Goal: Transaction & Acquisition: Purchase product/service

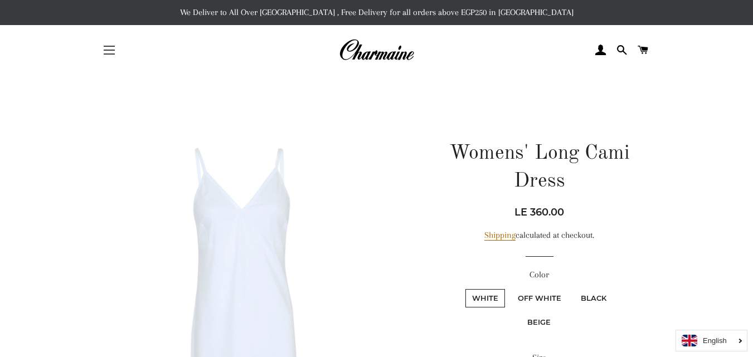
click at [109, 49] on button "Site navigation" at bounding box center [109, 50] width 28 height 28
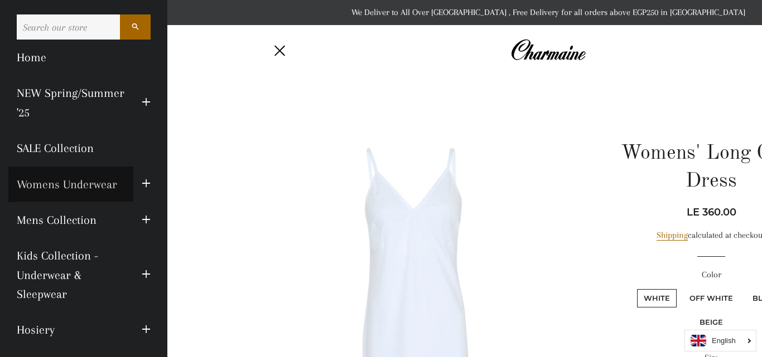
click at [86, 185] on link "Womens Underwear" at bounding box center [70, 185] width 125 height 36
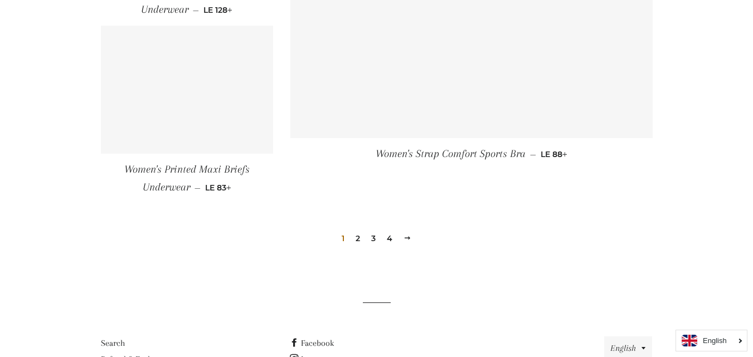
scroll to position [1722, 0]
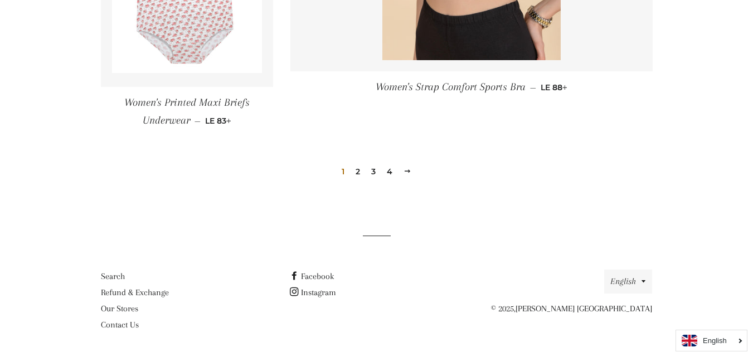
click at [359, 172] on link "2" at bounding box center [357, 171] width 13 height 17
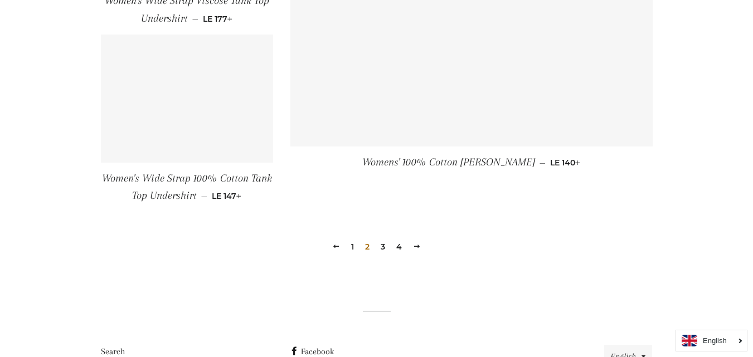
scroll to position [1701, 0]
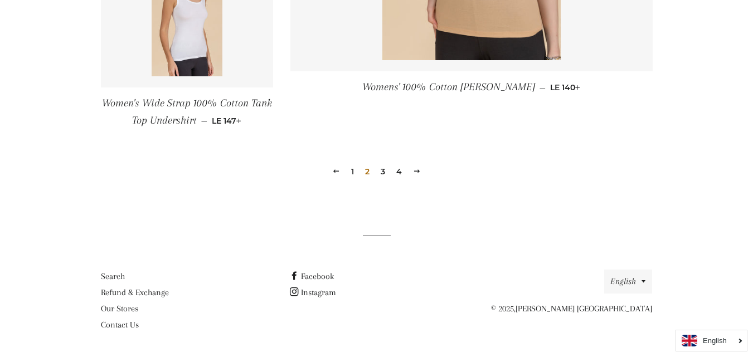
click at [385, 171] on link "3" at bounding box center [382, 171] width 13 height 17
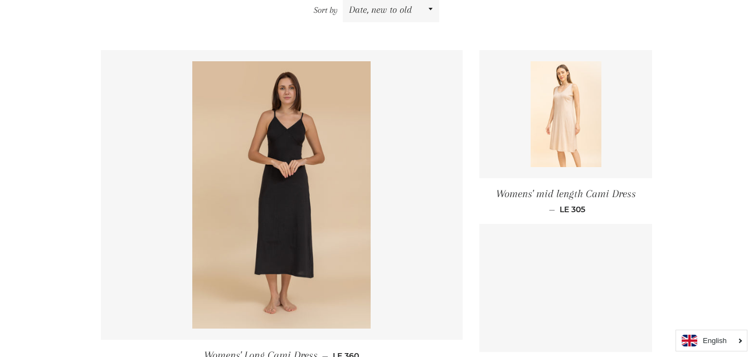
scroll to position [502, 0]
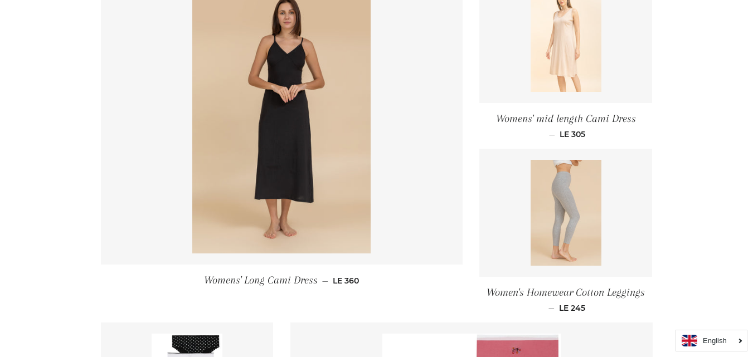
click at [566, 51] on img at bounding box center [566, 39] width 71 height 106
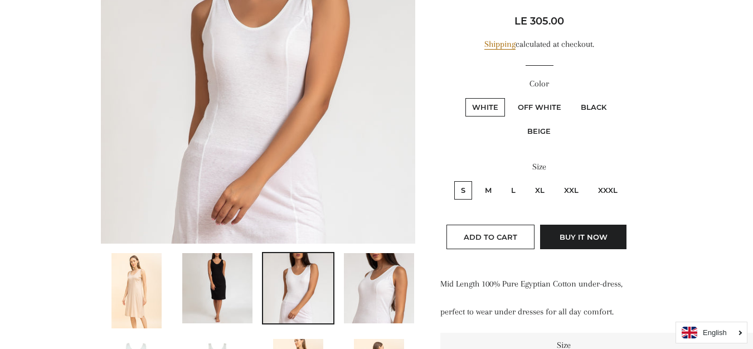
scroll to position [167, 0]
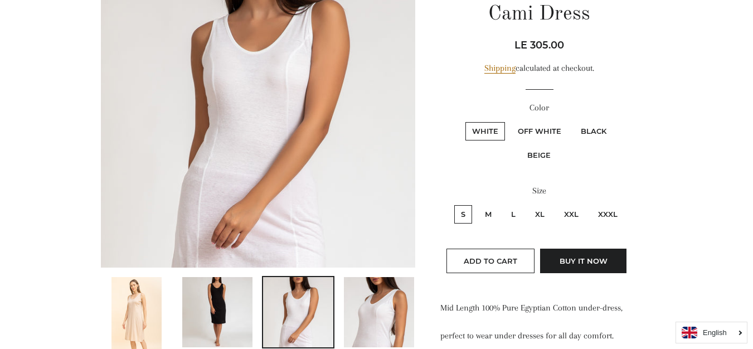
click at [539, 214] on label "XL" at bounding box center [540, 214] width 23 height 18
click at [527, 204] on input "XL" at bounding box center [527, 204] width 1 height 1
radio input "true"
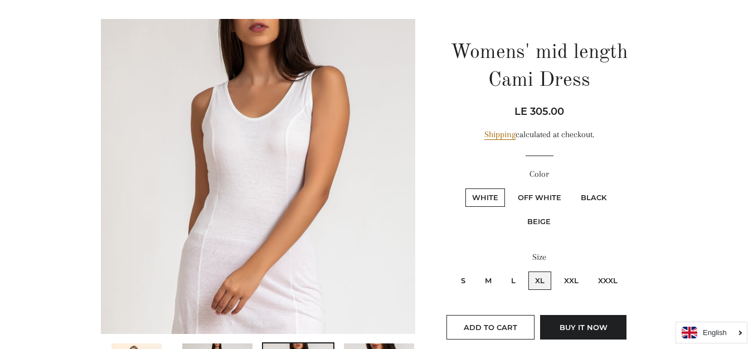
scroll to position [279, 0]
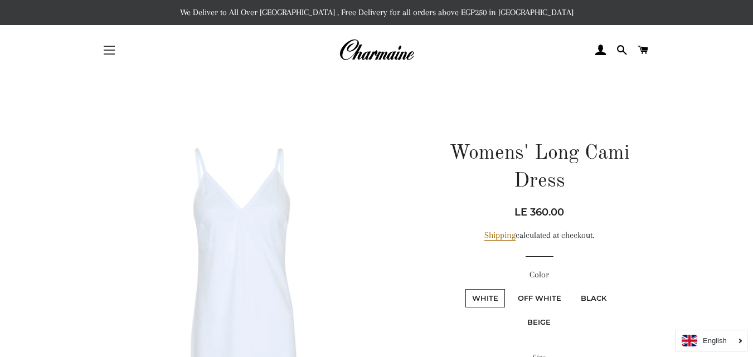
click at [105, 50] on span "button" at bounding box center [109, 50] width 11 height 1
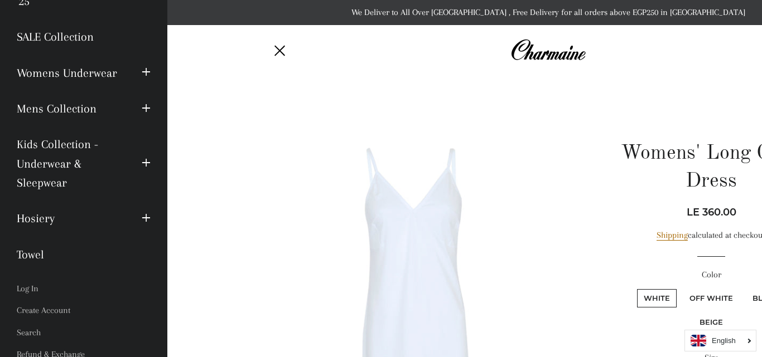
scroll to position [163, 0]
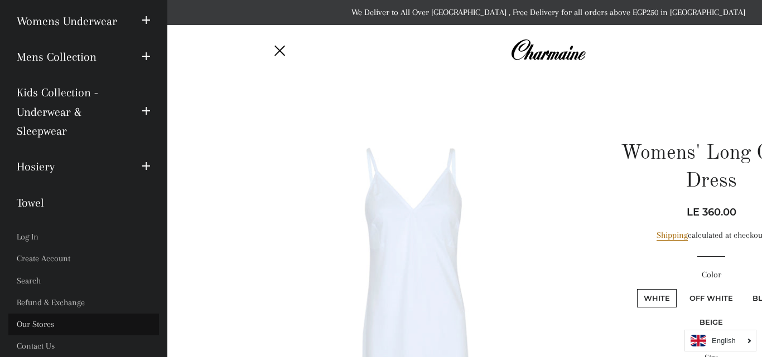
click at [27, 321] on link "Our Stores" at bounding box center [83, 325] width 151 height 22
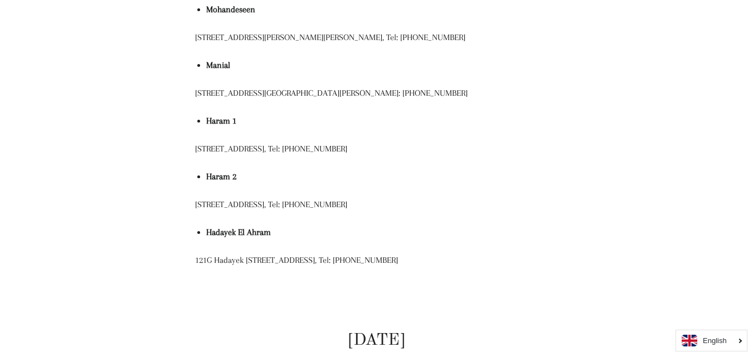
scroll to position [725, 0]
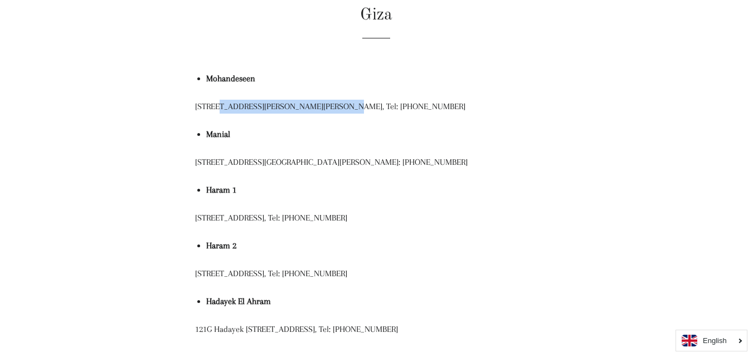
drag, startPoint x: 210, startPoint y: 106, endPoint x: 327, endPoint y: 104, distance: 117.1
click at [327, 104] on p "29 Batal Ahmed Abdel Aziz Street, Tel: 01116554309" at bounding box center [376, 107] width 362 height 14
